Goal: Find specific page/section: Find specific page/section

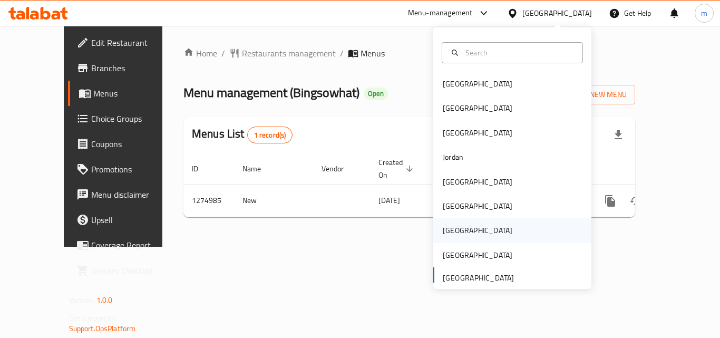
click at [451, 226] on div "[GEOGRAPHIC_DATA]" at bounding box center [478, 230] width 70 height 12
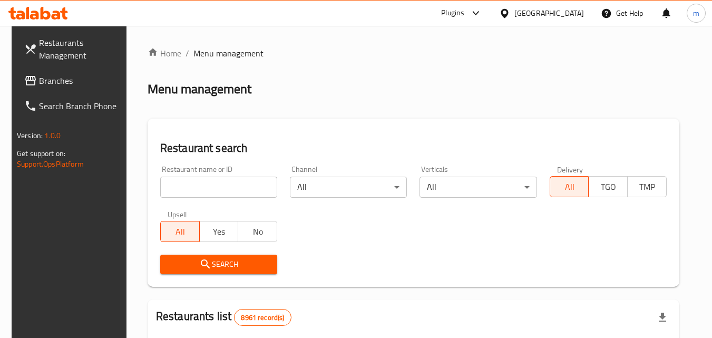
click at [61, 82] on span "Branches" at bounding box center [80, 80] width 83 height 13
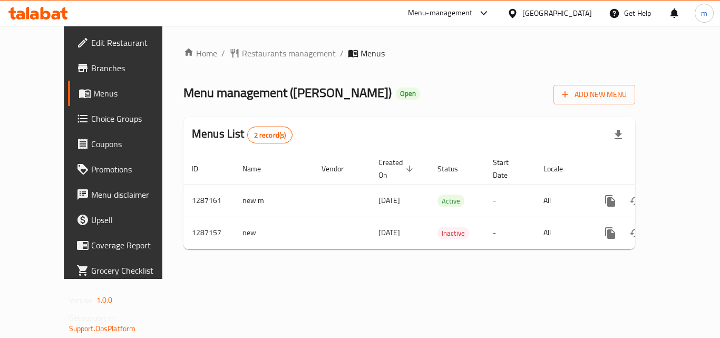
click at [518, 18] on icon at bounding box center [512, 13] width 11 height 11
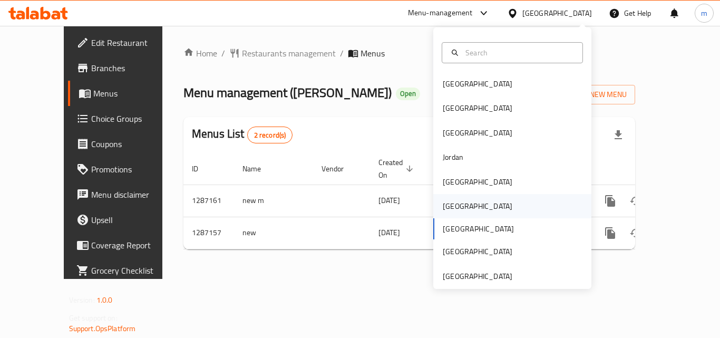
click at [443, 203] on div "[GEOGRAPHIC_DATA]" at bounding box center [478, 206] width 70 height 12
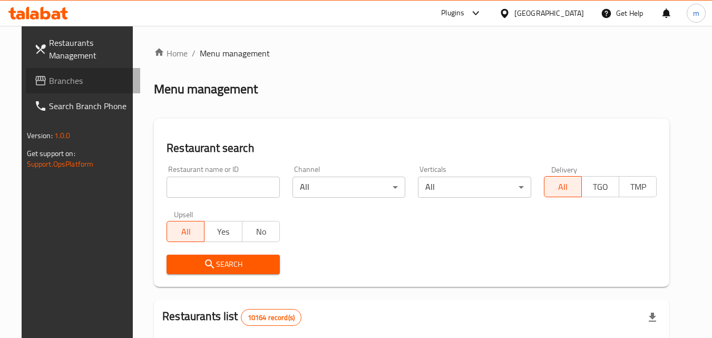
click at [91, 82] on span "Branches" at bounding box center [90, 80] width 83 height 13
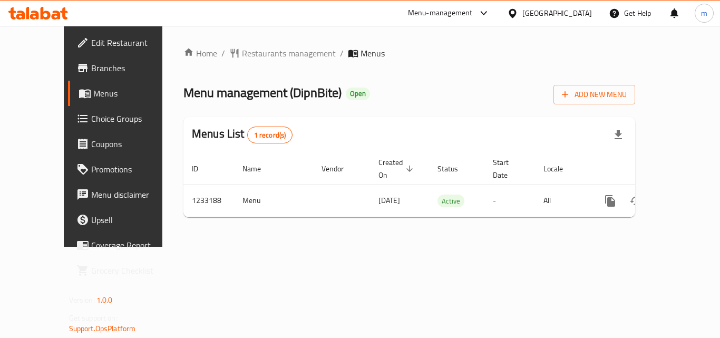
click at [516, 14] on icon at bounding box center [511, 12] width 7 height 9
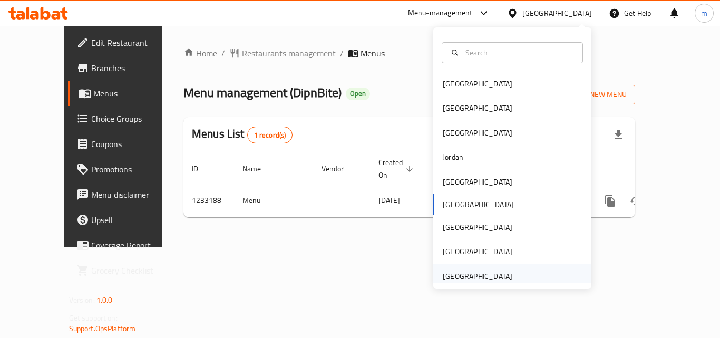
click at [446, 270] on div "[GEOGRAPHIC_DATA]" at bounding box center [478, 276] width 70 height 12
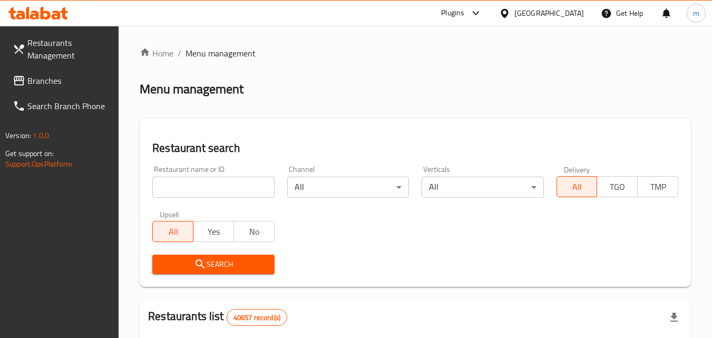
click at [33, 84] on span "Branches" at bounding box center [68, 80] width 83 height 13
